Goal: Information Seeking & Learning: Learn about a topic

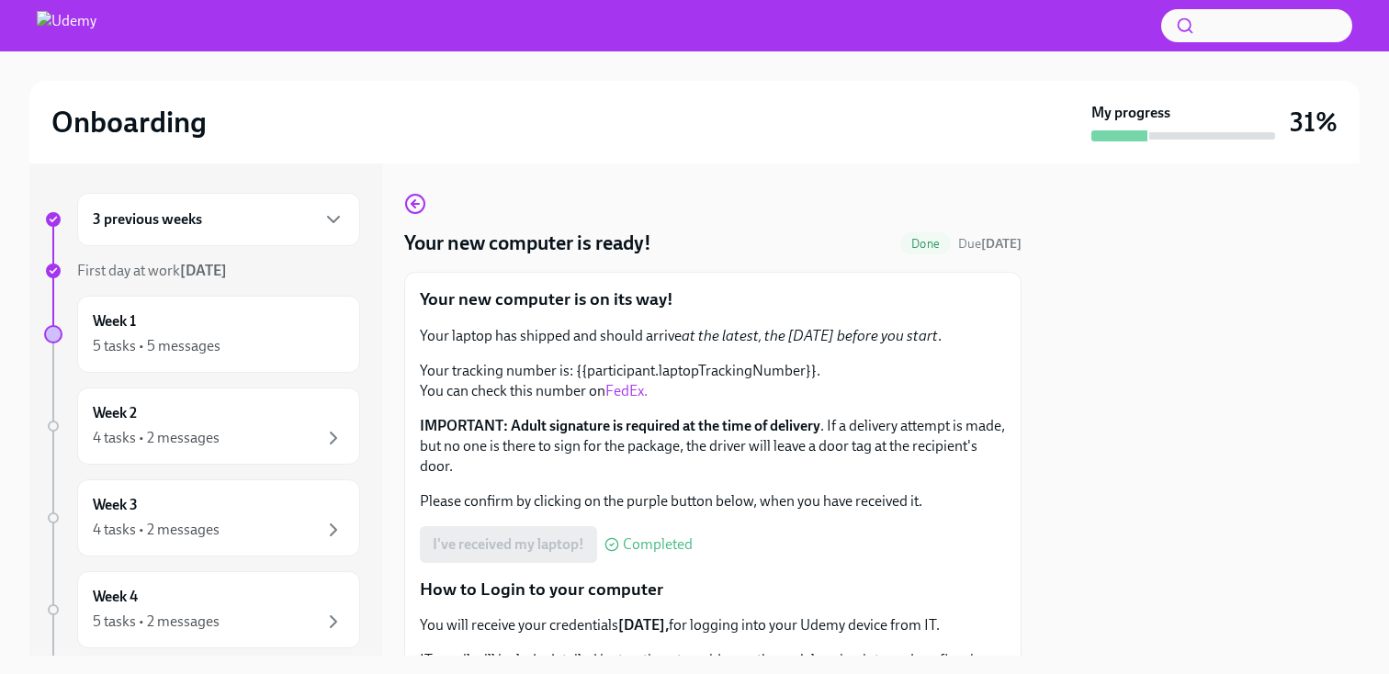
click at [708, 289] on p "Your new computer is on its way!" at bounding box center [713, 300] width 586 height 24
click at [217, 330] on div "Week 1 5 tasks • 5 messages" at bounding box center [219, 334] width 252 height 46
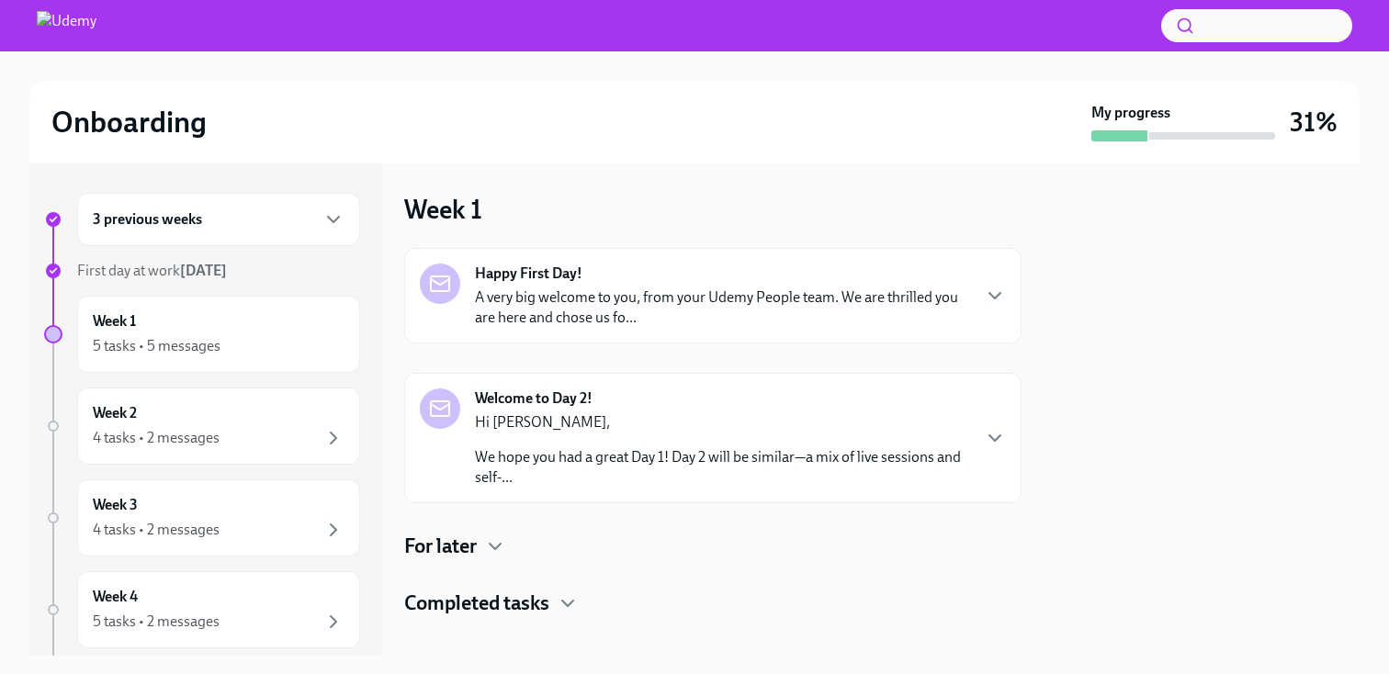
click at [540, 289] on p "A very big welcome to you, from your Udemy People team. We are thrilled you are…" at bounding box center [722, 308] width 494 height 40
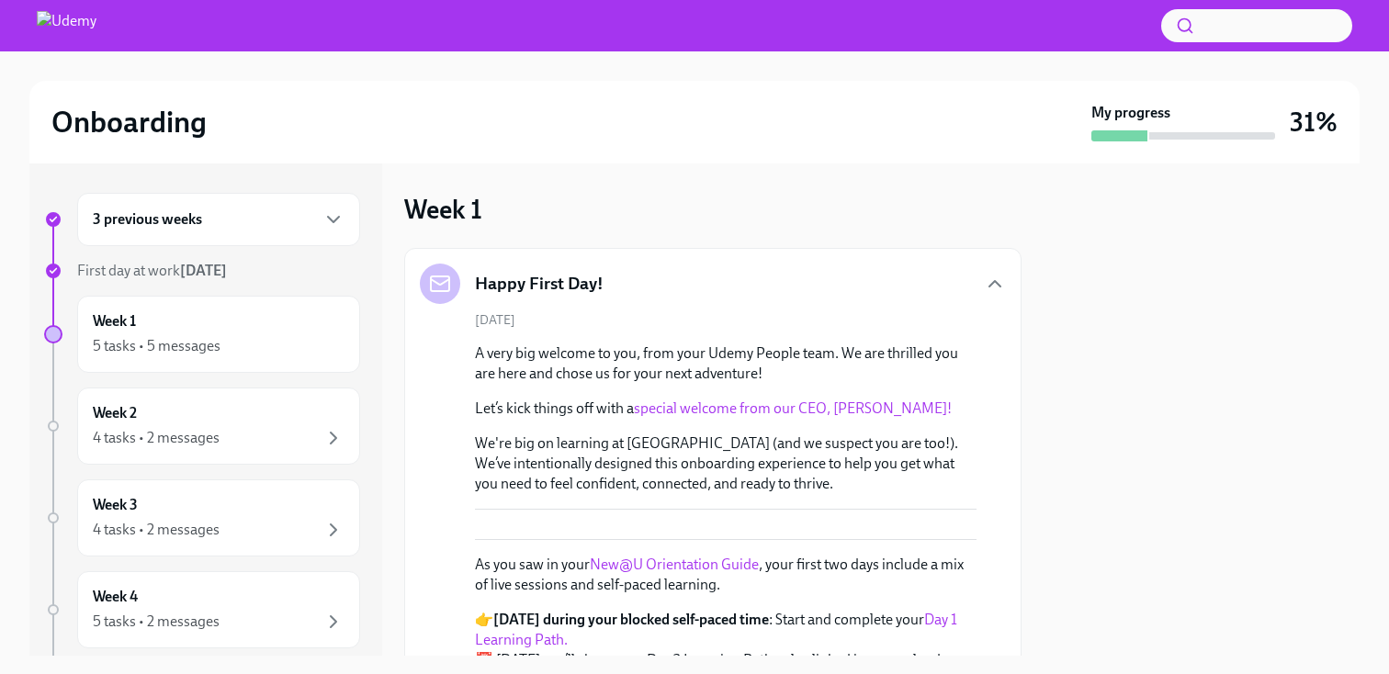
click at [600, 288] on h5 "Happy First Day!" at bounding box center [539, 284] width 129 height 24
click at [995, 279] on icon "button" at bounding box center [995, 284] width 22 height 22
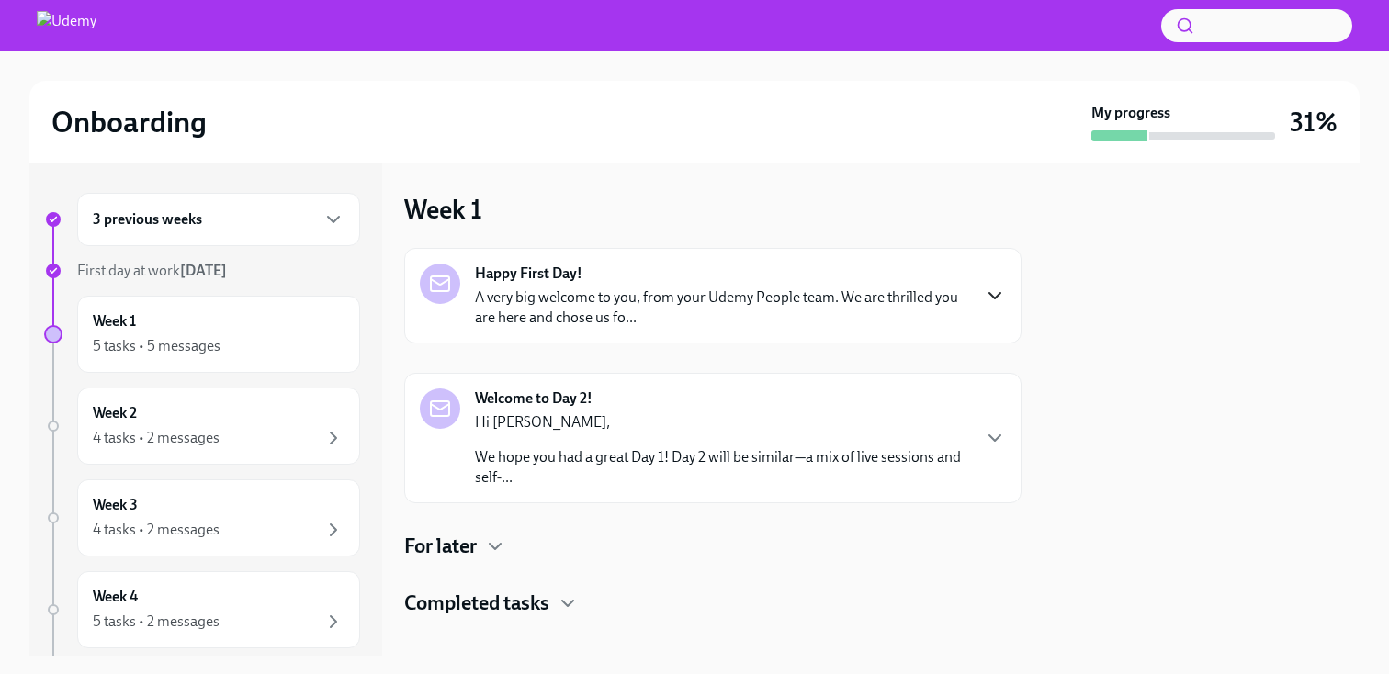
click at [545, 402] on strong "Welcome to Day 2!" at bounding box center [534, 399] width 118 height 20
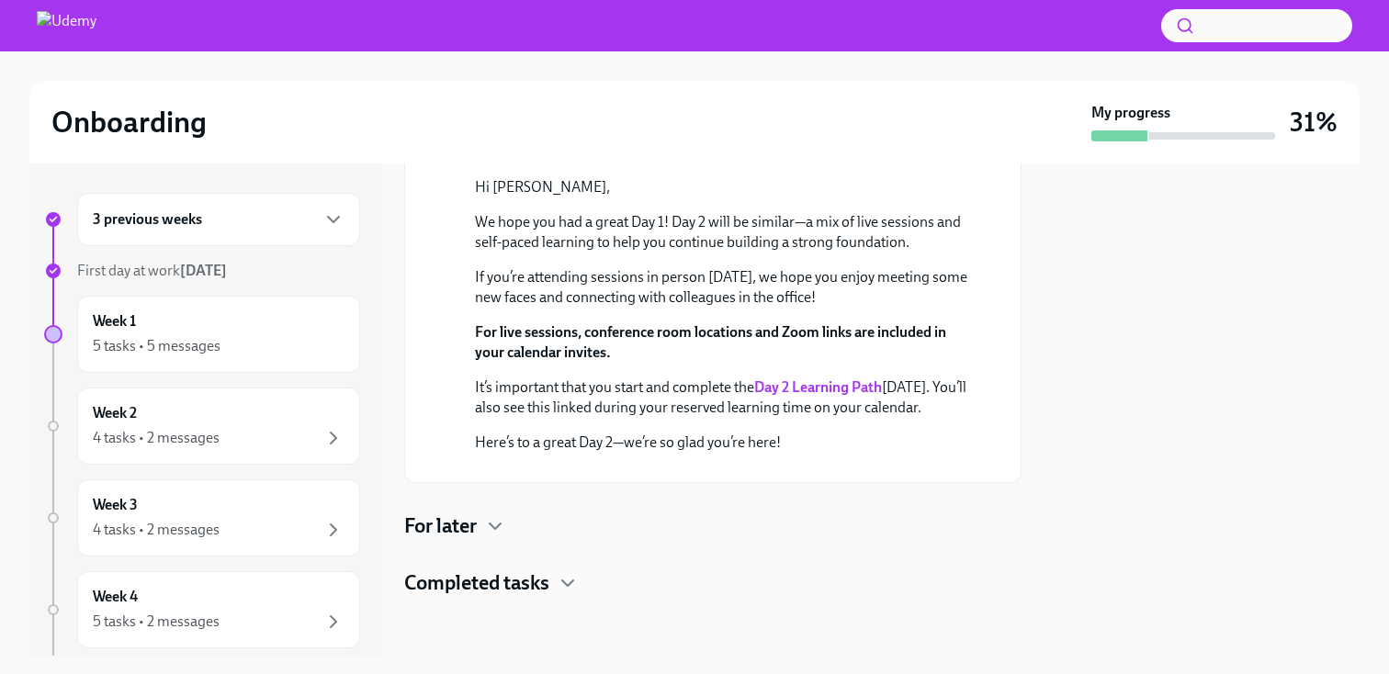
scroll to position [503, 0]
click at [496, 468] on div at bounding box center [726, 468] width 502 height 0
click at [791, 379] on strong "Day 2 Learning Path" at bounding box center [818, 387] width 128 height 17
